Goal: Find specific page/section: Find specific page/section

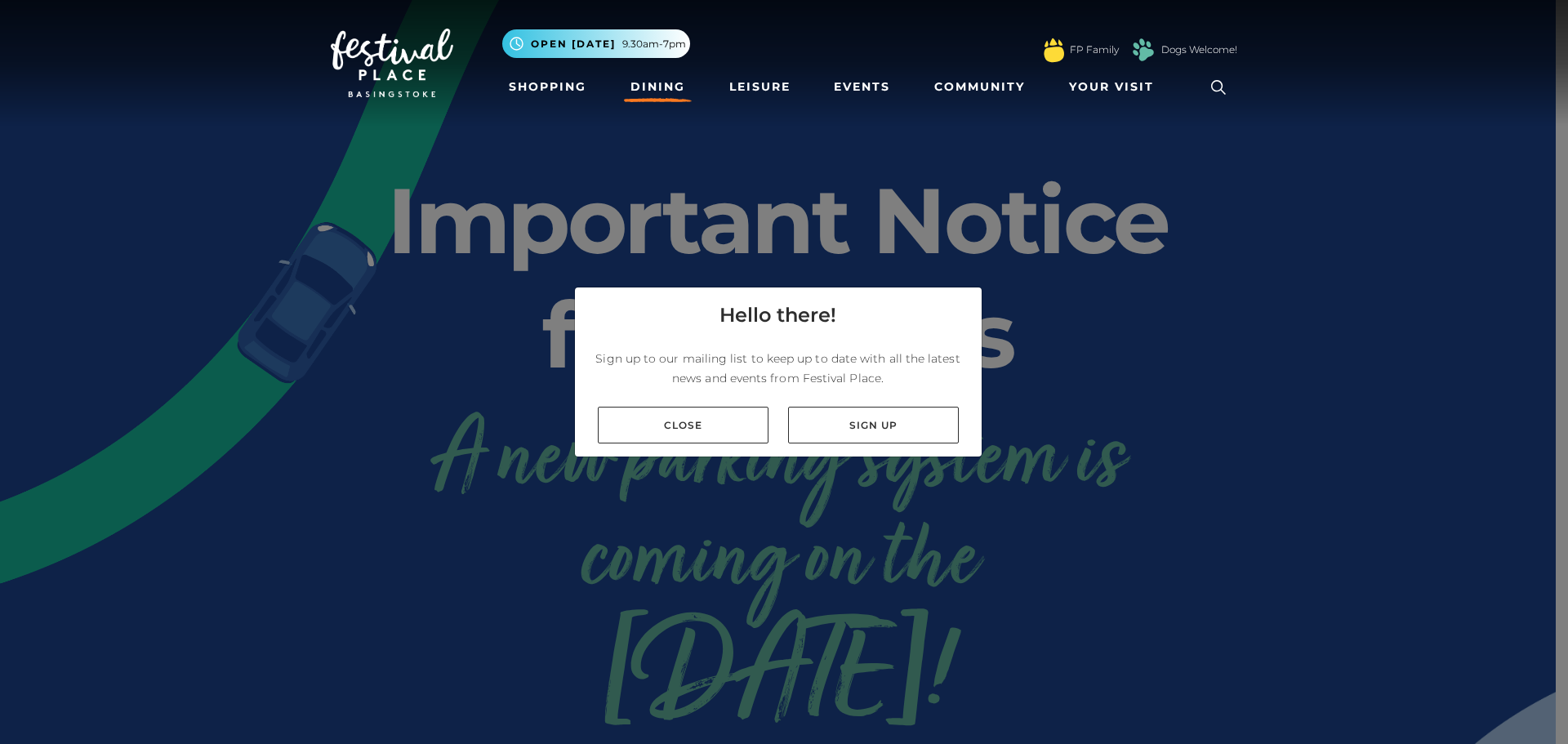
click at [665, 88] on link "Dining" at bounding box center [658, 86] width 68 height 30
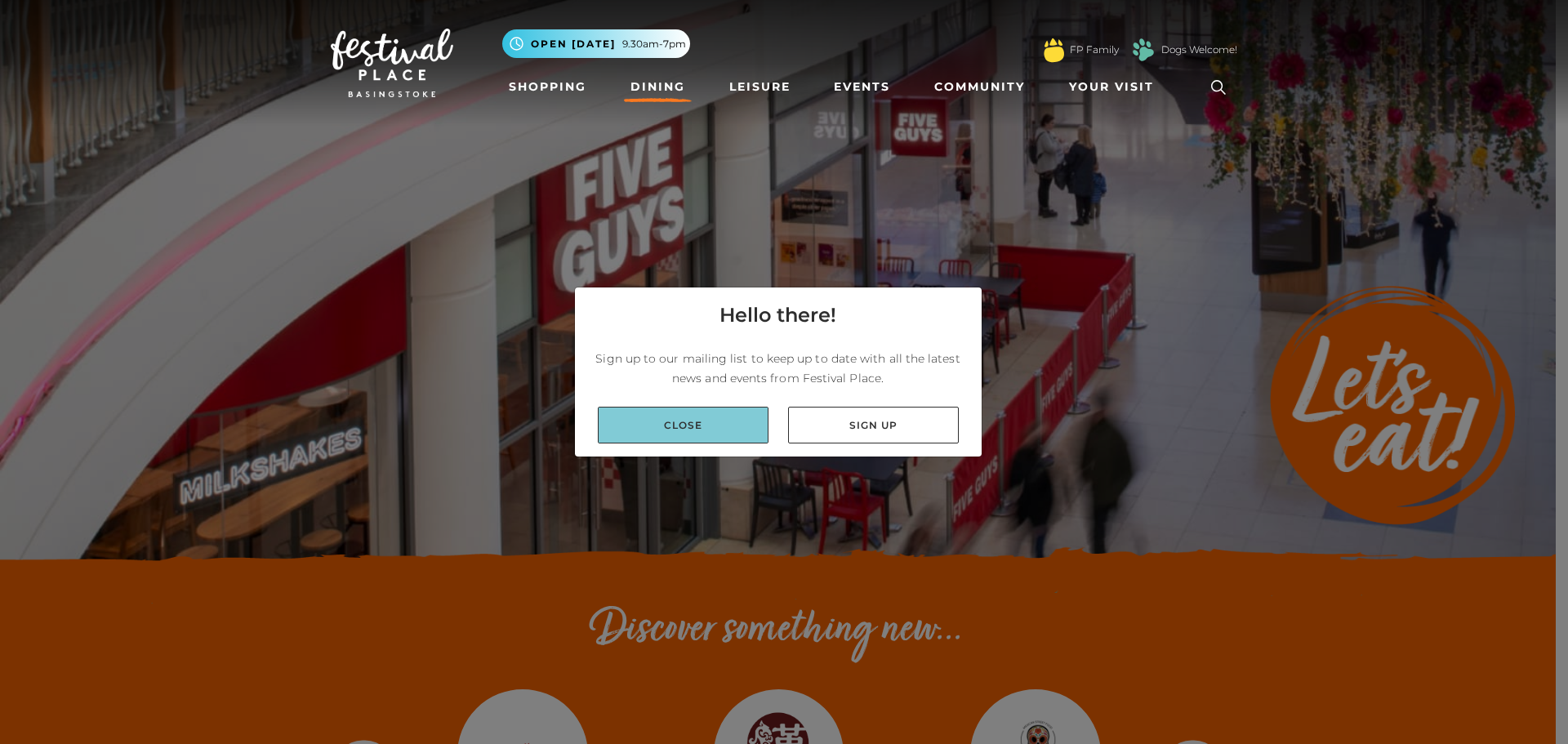
click at [656, 414] on link "Close" at bounding box center [683, 425] width 171 height 36
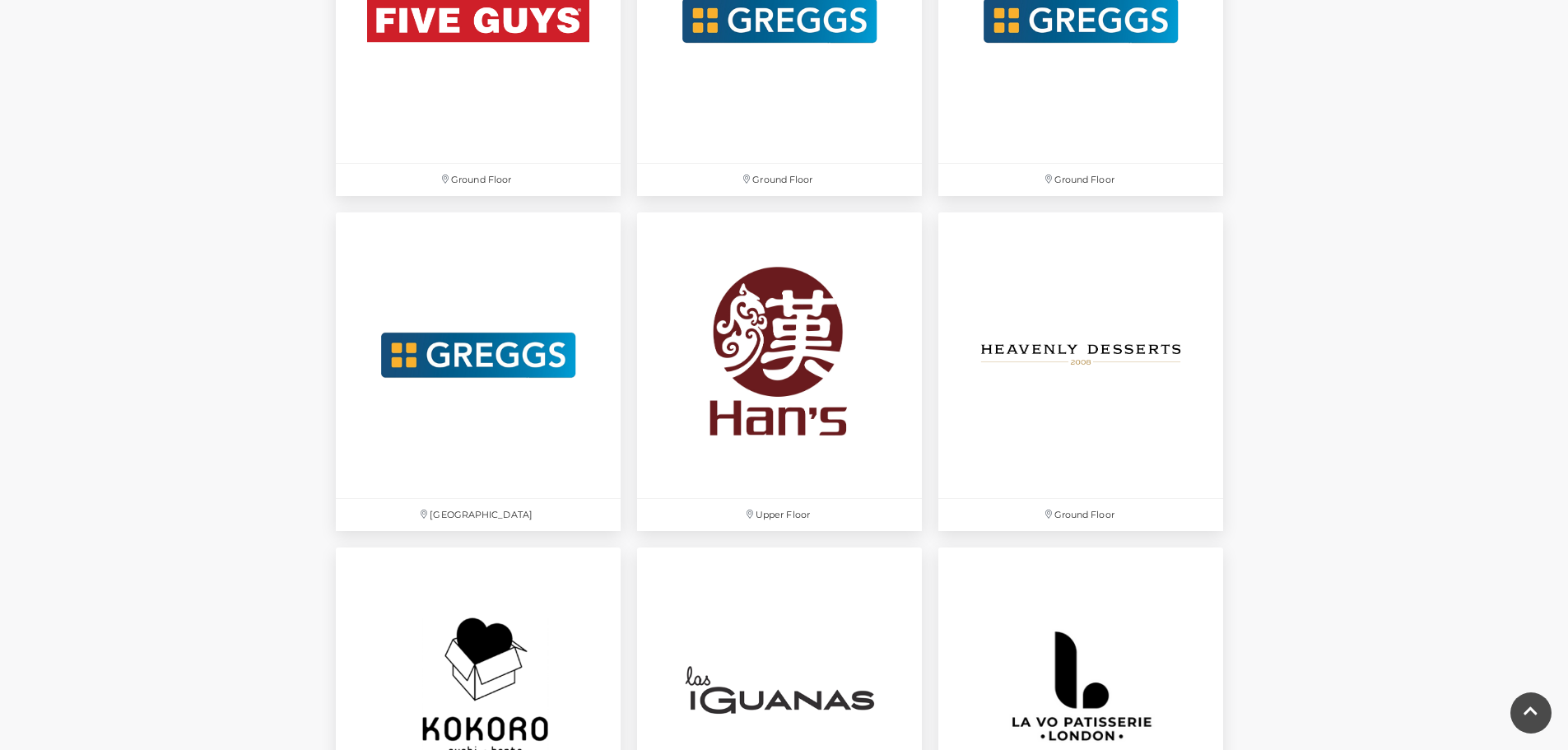
scroll to position [3211, 0]
